Goal: Task Accomplishment & Management: Manage account settings

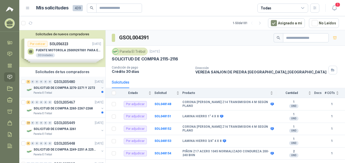
click at [68, 85] on div "SOLICITUD DE COMPRA 2270-2271 Y 2272" at bounding box center [67, 88] width 66 height 6
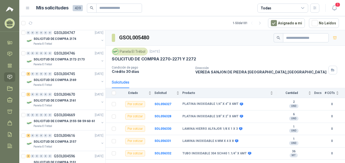
scroll to position [585, 0]
click at [62, 82] on p "SOLICITUD DE COMPRA 2169" at bounding box center [55, 80] width 43 height 5
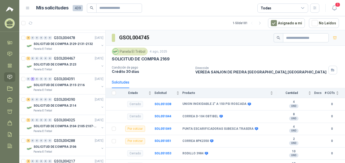
scroll to position [839, 0]
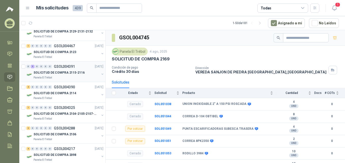
click at [71, 78] on div "Panela El Trébol" at bounding box center [67, 78] width 66 height 4
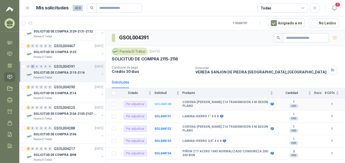
click at [159, 103] on b "SOL048148" at bounding box center [163, 104] width 17 height 4
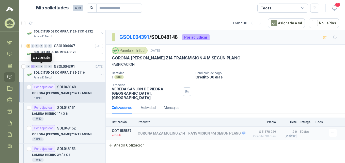
click at [43, 67] on div "0" at bounding box center [41, 67] width 4 height 4
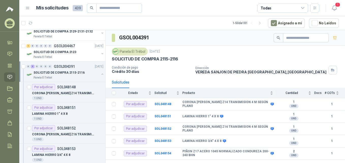
click at [56, 75] on div "SOLICITUD DE COMPRA 2115-2116" at bounding box center [67, 73] width 66 height 6
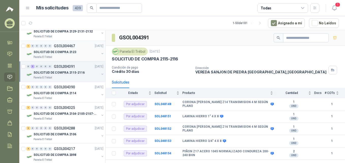
click at [49, 54] on p "SOLICITUD DE COMPRA 2123" at bounding box center [55, 52] width 43 height 5
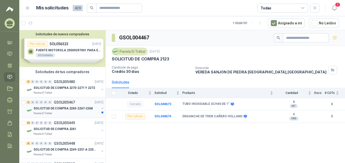
click at [64, 108] on p "SOLICITUD DE COMPRA 2265-2267-2268" at bounding box center [63, 108] width 59 height 5
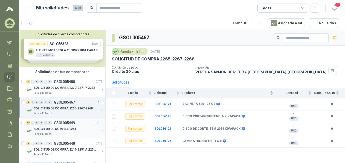
click at [61, 130] on p "SOLICITUD DE COMPRA 2261" at bounding box center [55, 129] width 43 height 5
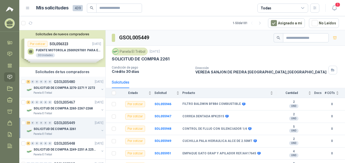
click at [49, 83] on div "0" at bounding box center [50, 82] width 4 height 4
